Goal: Task Accomplishment & Management: Complete application form

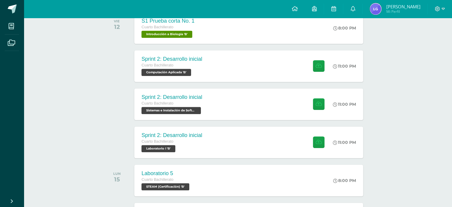
scroll to position [348, 0]
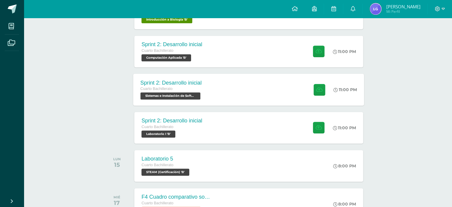
click at [249, 91] on div "Sprint 2: Desarrollo inicial Cuarto Bachillerato Sistemas e Instalación de Soft…" at bounding box center [248, 89] width 231 height 32
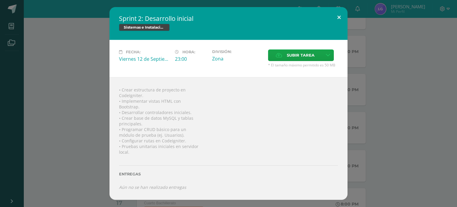
click at [339, 15] on button at bounding box center [338, 17] width 17 height 20
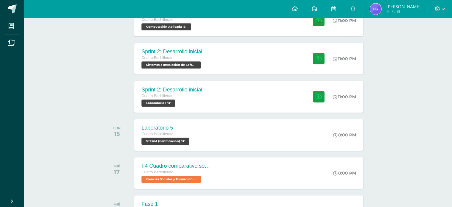
scroll to position [359, 0]
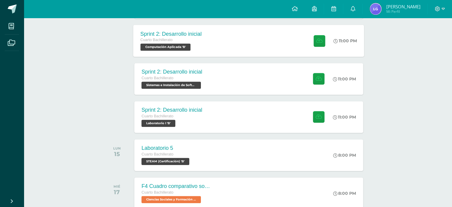
click at [282, 37] on div "Sprint 2: Desarrollo inicial Cuarto Bachillerato Computación Aplicada 'B' 11:00…" at bounding box center [248, 41] width 231 height 32
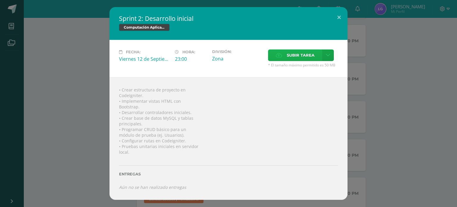
click at [294, 56] on span "Subir tarea" at bounding box center [301, 55] width 28 height 11
click at [0, 0] on input "Subir tarea" at bounding box center [0, 0] width 0 height 0
click at [301, 53] on span "Subir tarea" at bounding box center [301, 55] width 28 height 11
click at [0, 0] on input "Subir tarea" at bounding box center [0, 0] width 0 height 0
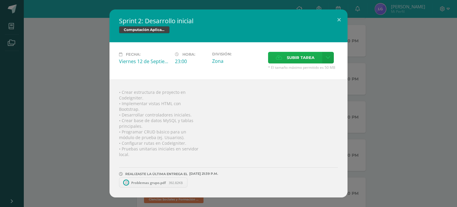
click at [302, 62] on span "Subir tarea" at bounding box center [301, 57] width 28 height 11
click at [0, 0] on input "Subir tarea" at bounding box center [0, 0] width 0 height 0
click at [339, 21] on button at bounding box center [338, 20] width 17 height 20
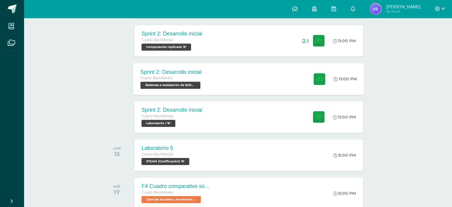
click at [273, 85] on div "Sprint 2: Desarrollo inicial Cuarto Bachillerato Sistemas e Instalación de Soft…" at bounding box center [248, 79] width 231 height 32
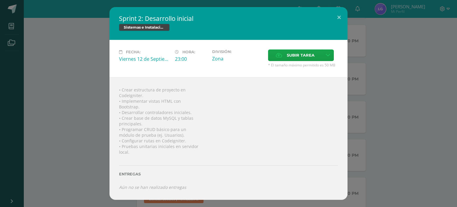
click at [325, 62] on div "Subir tarea" at bounding box center [303, 55] width 70 height 13
click at [310, 59] on span "Subir tarea" at bounding box center [301, 55] width 28 height 11
click at [0, 0] on input "Subir tarea" at bounding box center [0, 0] width 0 height 0
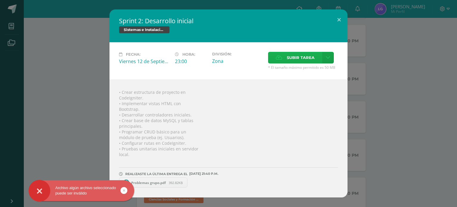
click at [294, 59] on span "Subir tarea" at bounding box center [301, 57] width 28 height 11
click at [0, 0] on input "Subir tarea" at bounding box center [0, 0] width 0 height 0
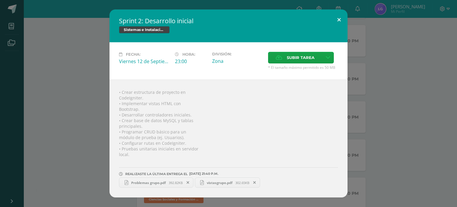
click at [336, 20] on button at bounding box center [338, 20] width 17 height 20
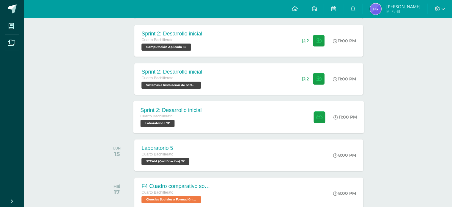
click at [273, 119] on div "Sprint 2: Desarrollo inicial Cuarto Bachillerato Laboratorio I 'B' 11:00 PM Spr…" at bounding box center [248, 117] width 231 height 32
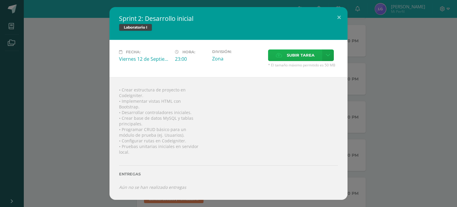
click at [291, 54] on span "Subir tarea" at bounding box center [301, 55] width 28 height 11
click at [0, 0] on input "Subir tarea" at bounding box center [0, 0] width 0 height 0
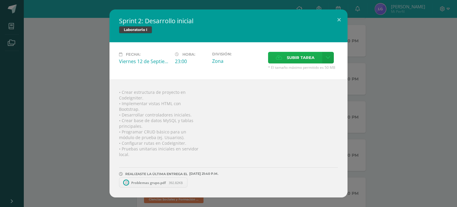
click at [289, 56] on span "Subir tarea" at bounding box center [301, 57] width 28 height 11
click at [0, 0] on input "Subir tarea" at bounding box center [0, 0] width 0 height 0
click at [341, 21] on button at bounding box center [338, 20] width 17 height 20
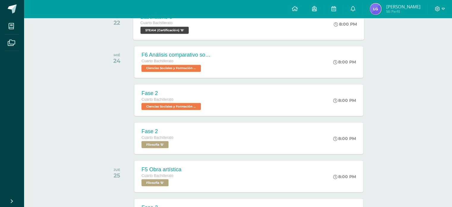
scroll to position [1072, 0]
